Goal: Information Seeking & Learning: Learn about a topic

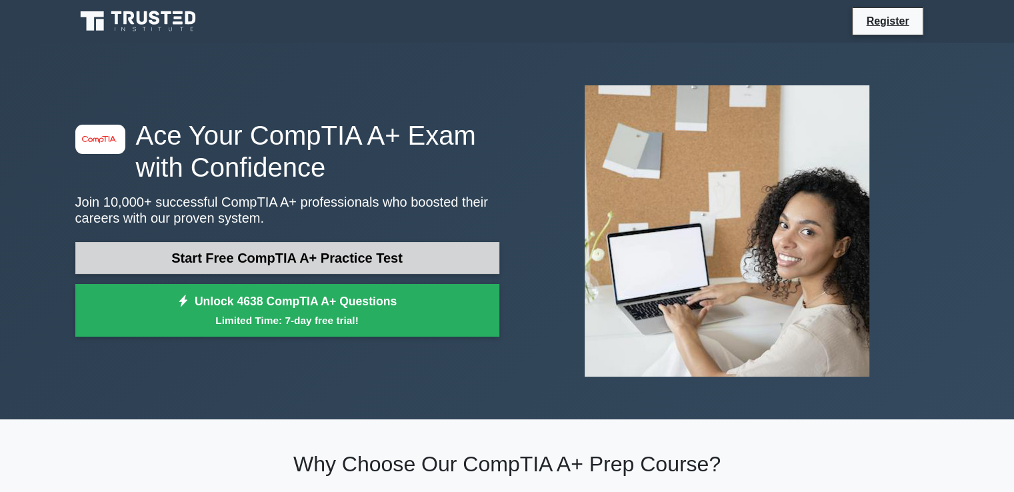
click at [283, 259] on link "Start Free CompTIA A+ Practice Test" at bounding box center [287, 258] width 424 height 32
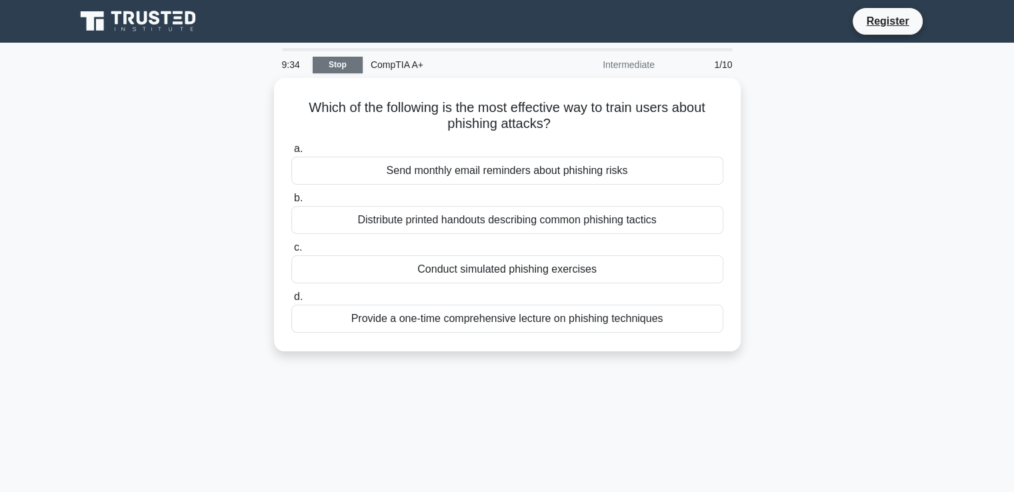
click at [330, 59] on link "Stop" at bounding box center [338, 65] width 50 height 17
